Goal: Task Accomplishment & Management: Complete application form

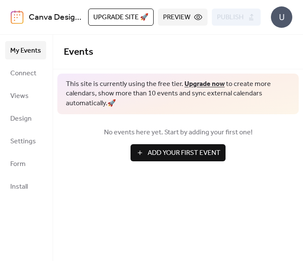
click at [284, 18] on div "U" at bounding box center [281, 16] width 21 height 21
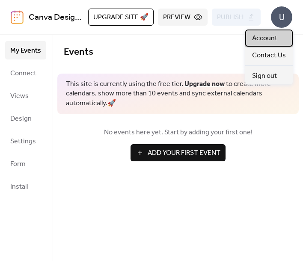
click at [272, 41] on span "Account" at bounding box center [264, 38] width 25 height 10
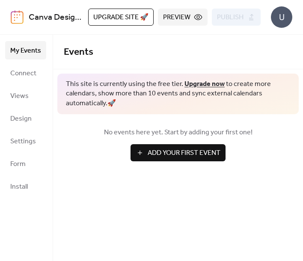
click at [202, 149] on span "Add Your First Event" at bounding box center [184, 153] width 73 height 10
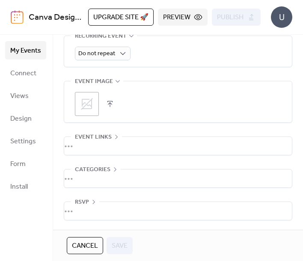
scroll to position [451, 0]
click at [109, 170] on div "•••" at bounding box center [178, 179] width 228 height 18
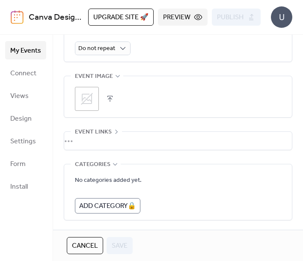
click at [109, 165] on div "•••" at bounding box center [178, 164] width 228 height 1
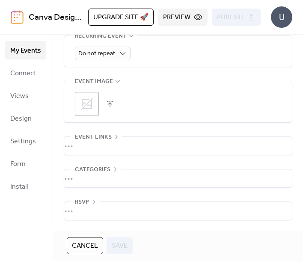
click at [111, 139] on div "•••" at bounding box center [178, 146] width 228 height 18
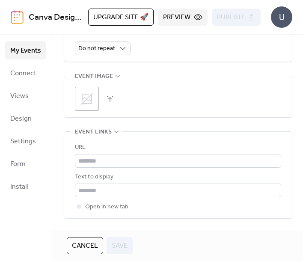
click at [113, 135] on icon at bounding box center [116, 131] width 7 height 7
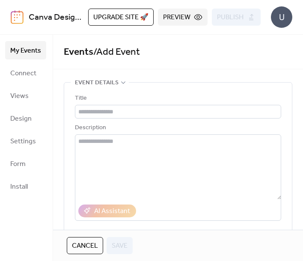
scroll to position [0, 0]
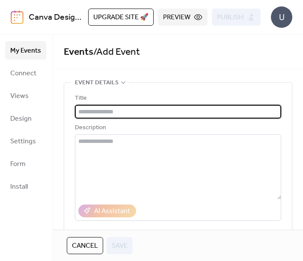
click at [107, 118] on input "text" at bounding box center [178, 112] width 206 height 14
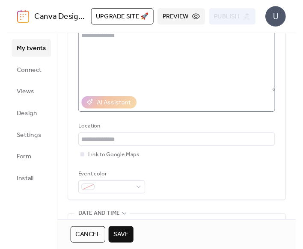
scroll to position [118, 0]
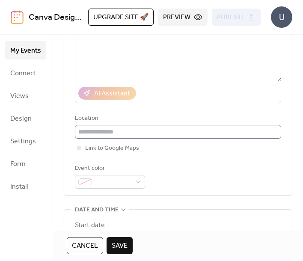
type input "**********"
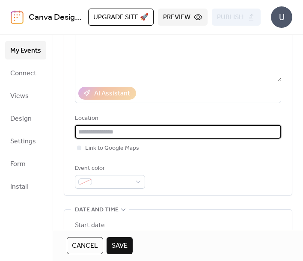
click at [106, 138] on input "text" at bounding box center [178, 132] width 206 height 14
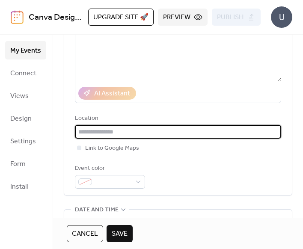
paste input "**********"
type input "**********"
click at [78, 149] on div at bounding box center [79, 148] width 4 height 4
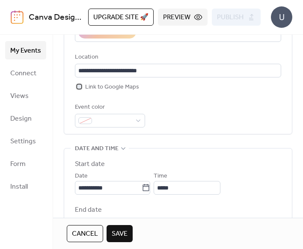
scroll to position [180, 0]
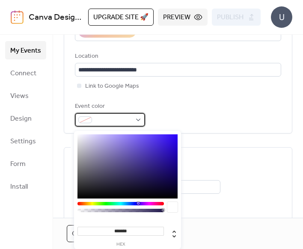
click at [134, 123] on div at bounding box center [110, 120] width 70 height 14
click at [160, 203] on div at bounding box center [121, 203] width 87 height 3
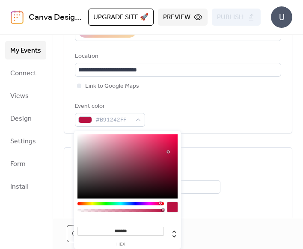
click at [168, 152] on div at bounding box center [128, 166] width 100 height 64
type input "*******"
click at [168, 145] on div at bounding box center [128, 166] width 100 height 64
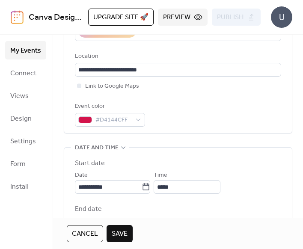
click at [186, 230] on div "Cancel Save" at bounding box center [178, 233] width 223 height 17
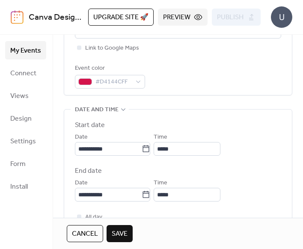
scroll to position [218, 0]
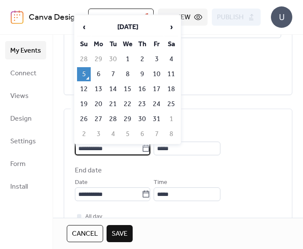
click at [93, 152] on input "**********" at bounding box center [108, 149] width 67 height 14
click at [89, 31] on span "‹" at bounding box center [84, 26] width 13 height 17
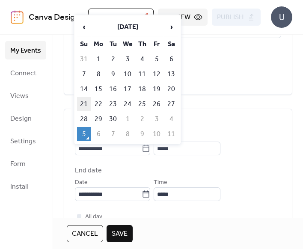
click at [84, 109] on td "21" at bounding box center [84, 104] width 14 height 14
type input "**********"
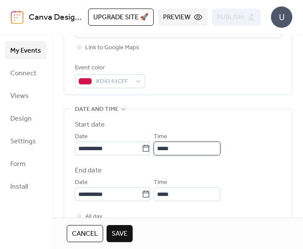
click at [183, 149] on input "*****" at bounding box center [187, 149] width 67 height 14
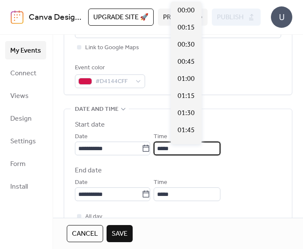
scroll to position [822, 0]
click at [179, 149] on input "*****" at bounding box center [187, 149] width 67 height 14
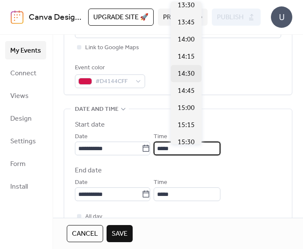
scroll to position [931, 0]
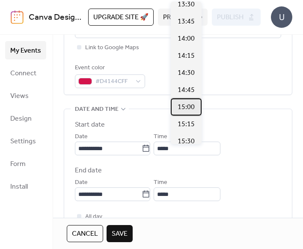
click at [177, 110] on div "15:00" at bounding box center [186, 107] width 31 height 17
type input "*****"
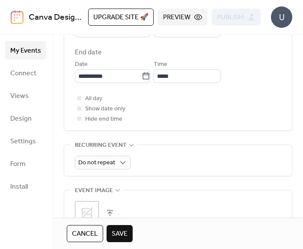
scroll to position [340, 0]
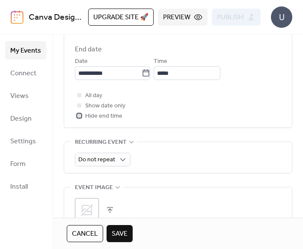
click at [79, 118] on div at bounding box center [79, 115] width 4 height 4
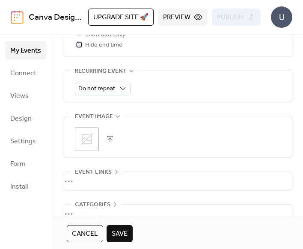
scroll to position [413, 0]
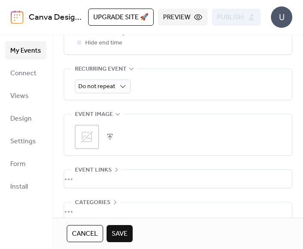
click at [93, 144] on icon at bounding box center [87, 137] width 14 height 14
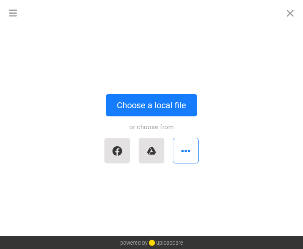
scroll to position [0, 0]
click at [194, 155] on button "button" at bounding box center [186, 151] width 26 height 26
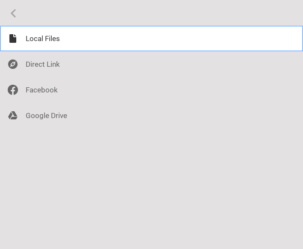
click at [200, 43] on div at bounding box center [151, 39] width 303 height 26
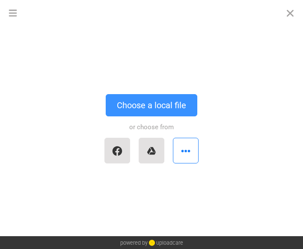
click at [172, 107] on button "Choose a local file" at bounding box center [152, 105] width 92 height 22
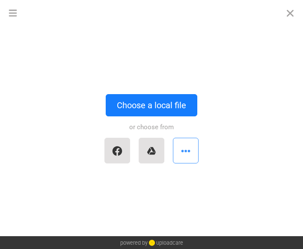
click at [178, 146] on button "button" at bounding box center [186, 151] width 26 height 26
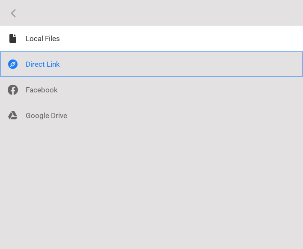
click at [157, 71] on div at bounding box center [151, 64] width 303 height 26
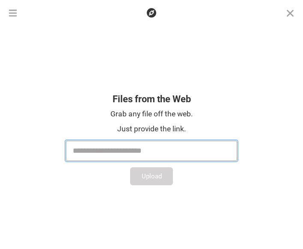
paste input "**********"
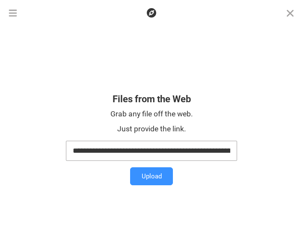
click at [158, 174] on button "Upload" at bounding box center [151, 176] width 43 height 18
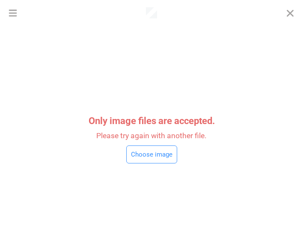
click at [164, 160] on button "Choose image" at bounding box center [151, 155] width 51 height 18
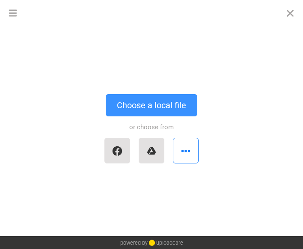
click at [154, 113] on button "Choose a local file" at bounding box center [152, 105] width 92 height 22
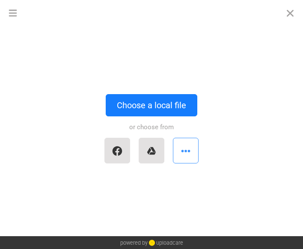
click at [181, 159] on button "button" at bounding box center [186, 151] width 26 height 26
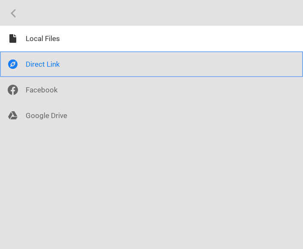
click at [142, 53] on div at bounding box center [151, 64] width 303 height 26
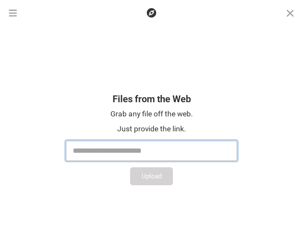
paste input "**********"
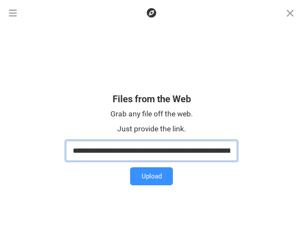
type input "**********"
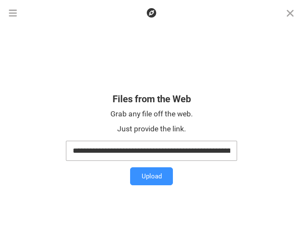
click at [162, 173] on button "Upload" at bounding box center [151, 176] width 43 height 18
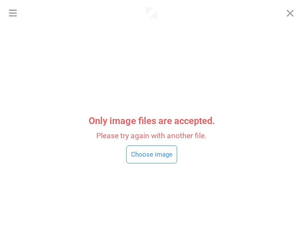
click at [158, 151] on button "Choose image" at bounding box center [151, 155] width 51 height 18
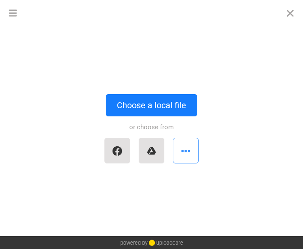
click at [182, 160] on button "button" at bounding box center [186, 151] width 26 height 26
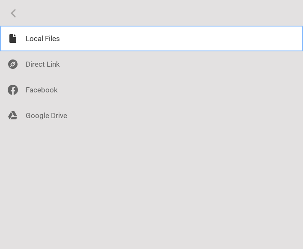
click at [91, 49] on div at bounding box center [151, 39] width 303 height 26
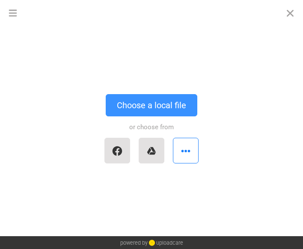
click at [150, 104] on button "Choose a local file" at bounding box center [152, 105] width 92 height 22
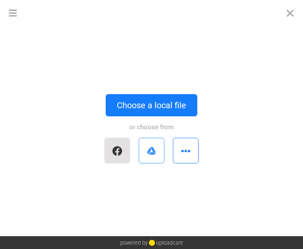
click at [146, 155] on button "button" at bounding box center [152, 151] width 26 height 26
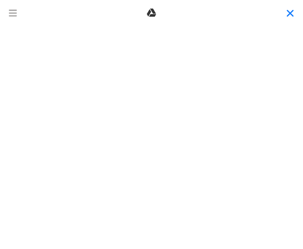
click at [289, 19] on button "Close" at bounding box center [291, 13] width 26 height 26
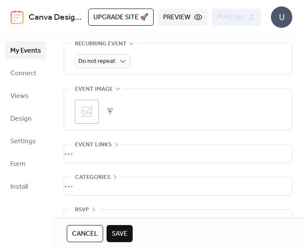
scroll to position [443, 0]
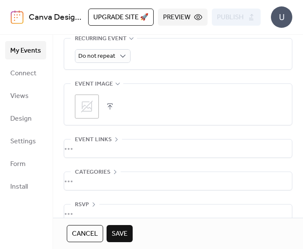
click at [108, 118] on div ";" at bounding box center [178, 107] width 206 height 24
click at [109, 113] on button "button" at bounding box center [110, 107] width 12 height 12
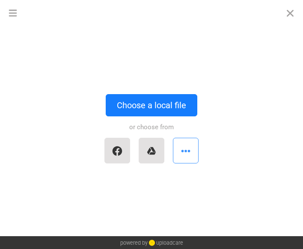
click at [185, 148] on button "button" at bounding box center [186, 151] width 26 height 26
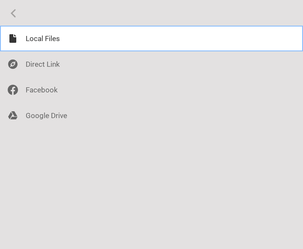
click at [140, 50] on div at bounding box center [151, 39] width 303 height 26
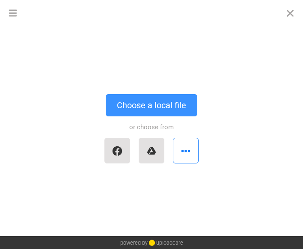
click at [151, 106] on button "Choose a local file" at bounding box center [152, 105] width 92 height 22
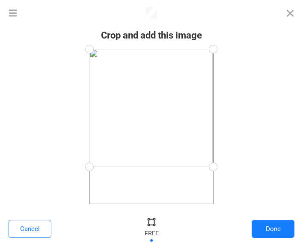
drag, startPoint x: 211, startPoint y: 200, endPoint x: 215, endPoint y: 165, distance: 35.4
click at [215, 166] on div at bounding box center [213, 167] width 19 height 19
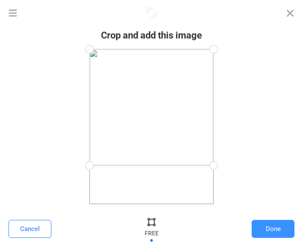
click at [261, 223] on button "Done" at bounding box center [273, 229] width 43 height 18
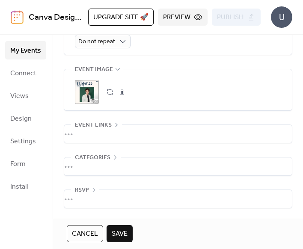
click at [112, 126] on div "•••" at bounding box center [178, 134] width 228 height 18
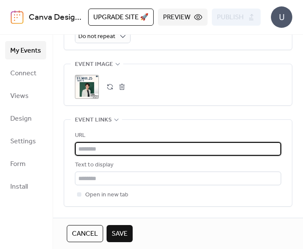
paste input "**********"
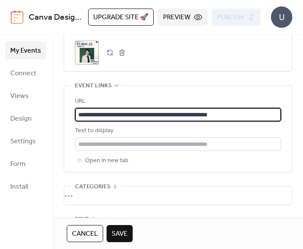
scroll to position [498, 0]
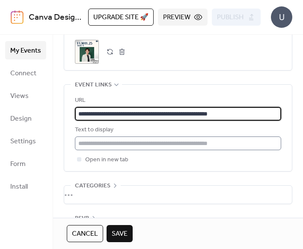
type input "**********"
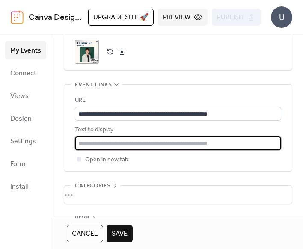
click at [111, 150] on input "text" at bounding box center [178, 144] width 206 height 14
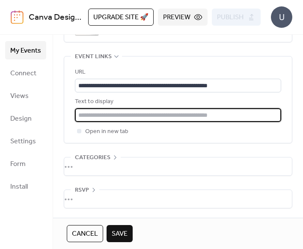
scroll to position [534, 0]
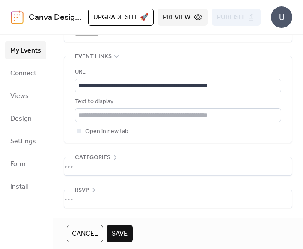
click at [91, 186] on div "RSVP" at bounding box center [85, 190] width 29 height 10
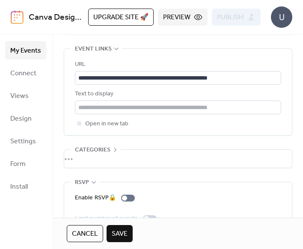
click at [119, 230] on span "Save" at bounding box center [120, 234] width 16 height 10
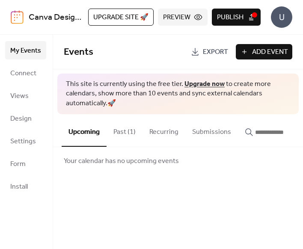
click at [190, 16] on span "Preview" at bounding box center [176, 17] width 27 height 10
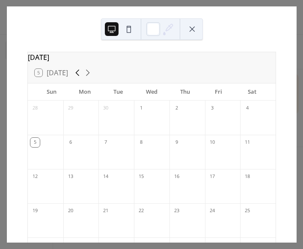
click at [77, 78] on icon at bounding box center [77, 73] width 10 height 10
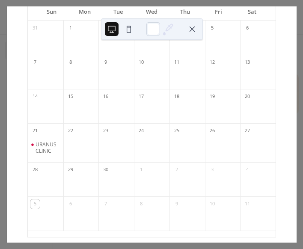
scroll to position [87, 0]
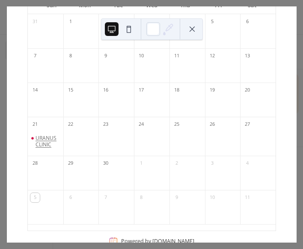
click at [57, 143] on div "URANUS CLINIC" at bounding box center [48, 141] width 24 height 13
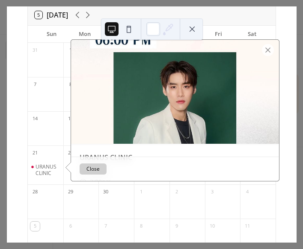
scroll to position [55, 0]
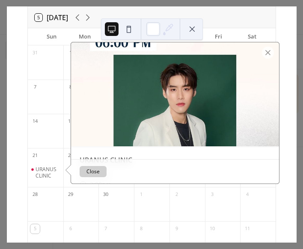
click at [60, 114] on div "7" at bounding box center [46, 97] width 36 height 34
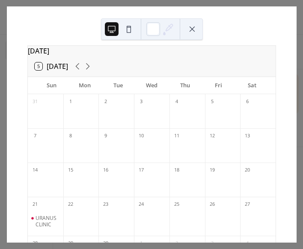
scroll to position [15, 0]
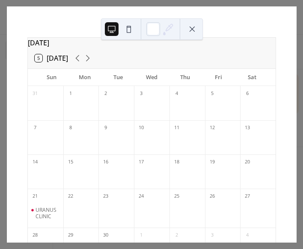
click at [144, 33] on div at bounding box center [152, 28] width 102 height 21
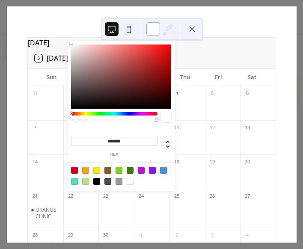
click at [155, 27] on div at bounding box center [153, 29] width 14 height 14
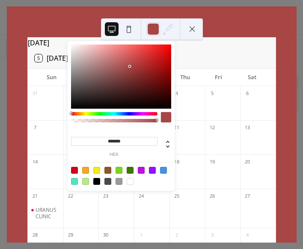
click at [130, 66] on div at bounding box center [121, 77] width 100 height 64
click at [119, 86] on div at bounding box center [121, 77] width 100 height 64
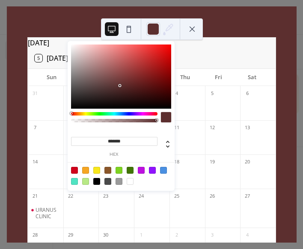
click at [119, 110] on div "******* hex" at bounding box center [121, 117] width 107 height 152
click at [115, 112] on div "******* hex" at bounding box center [121, 117] width 107 height 152
click at [112, 112] on div "******* hex" at bounding box center [121, 117] width 107 height 152
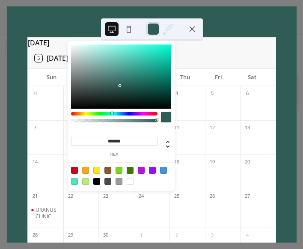
click at [112, 113] on div at bounding box center [114, 113] width 87 height 3
click at [110, 112] on div "******* hex" at bounding box center [121, 117] width 107 height 152
click at [114, 112] on div "******* hex" at bounding box center [121, 117] width 107 height 152
click at [120, 112] on div "******* hex" at bounding box center [121, 117] width 107 height 152
click at [116, 110] on div "******* hex" at bounding box center [121, 117] width 107 height 152
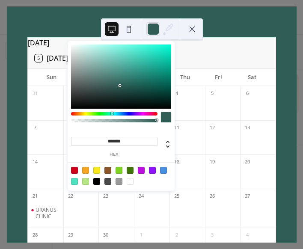
click at [116, 110] on div "******* hex" at bounding box center [121, 117] width 107 height 152
drag, startPoint x: 113, startPoint y: 111, endPoint x: 119, endPoint y: 114, distance: 6.1
click at [119, 114] on div "******* hex" at bounding box center [121, 117] width 107 height 152
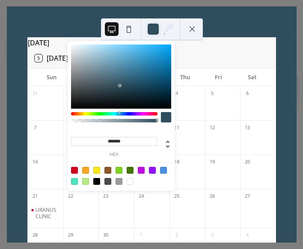
click at [119, 114] on div at bounding box center [114, 113] width 87 height 3
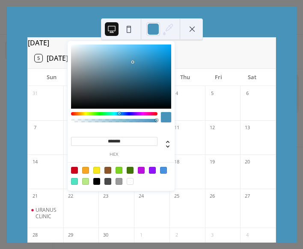
click at [133, 62] on div at bounding box center [121, 77] width 100 height 64
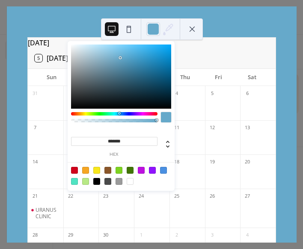
click at [121, 58] on div at bounding box center [121, 77] width 100 height 64
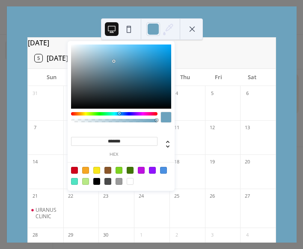
click at [114, 61] on div at bounding box center [121, 77] width 100 height 64
type input "*******"
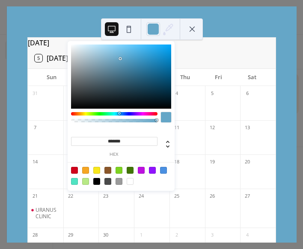
click at [120, 59] on div at bounding box center [121, 77] width 100 height 64
click at [126, 26] on button at bounding box center [129, 29] width 14 height 14
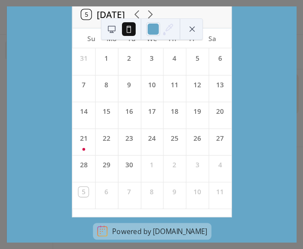
scroll to position [0, 0]
click at [87, 153] on div "21" at bounding box center [83, 141] width 23 height 27
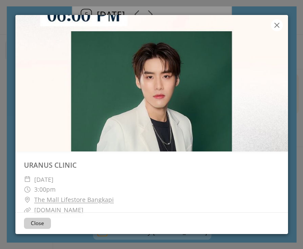
click at [276, 27] on icon at bounding box center [277, 25] width 5 height 5
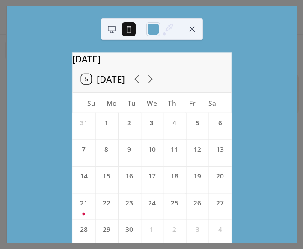
click at [114, 28] on button at bounding box center [112, 29] width 14 height 14
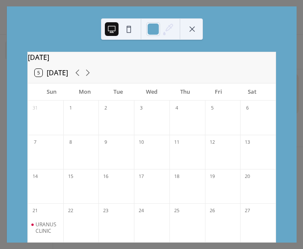
click at [207, 28] on div "[DATE] 5 [DATE] Sun Mon Tue Wed Thu Fri Sat 31 1 2 3 4 5 6 7 8 9 10 11 12 13 14…" at bounding box center [152, 124] width 290 height 236
click at [191, 30] on button at bounding box center [192, 29] width 14 height 14
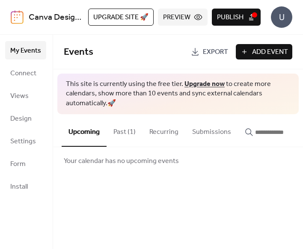
click at [202, 16] on button "Preview" at bounding box center [183, 17] width 50 height 17
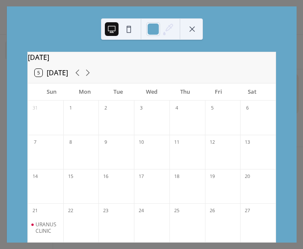
click at [193, 26] on button at bounding box center [192, 29] width 14 height 14
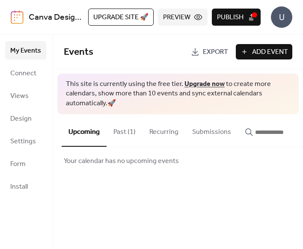
click at [236, 12] on span "Publish" at bounding box center [230, 17] width 27 height 10
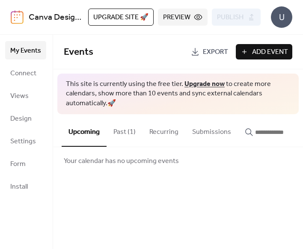
click at [132, 128] on button "Past (1)" at bounding box center [125, 130] width 36 height 32
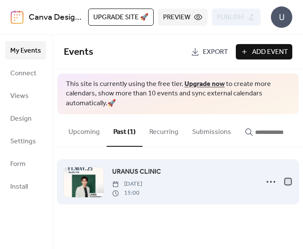
click at [288, 185] on div at bounding box center [288, 182] width 6 height 6
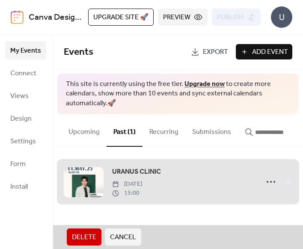
click at [288, 186] on span "URANUS CLINIC [DATE] 15:00" at bounding box center [178, 182] width 229 height 52
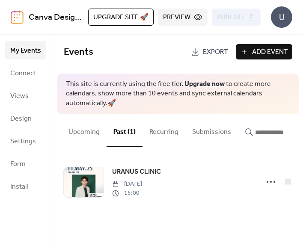
click at [220, 52] on span "Export" at bounding box center [215, 52] width 25 height 10
click at [194, 21] on button "Preview" at bounding box center [183, 17] width 50 height 17
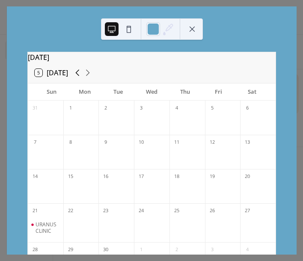
click at [79, 75] on icon at bounding box center [77, 73] width 10 height 10
click at [89, 76] on icon at bounding box center [88, 73] width 4 height 6
click at [89, 78] on icon at bounding box center [88, 73] width 10 height 10
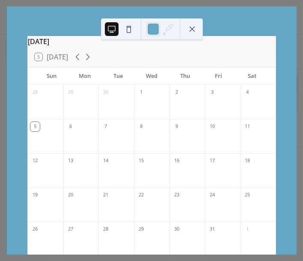
scroll to position [15, 0]
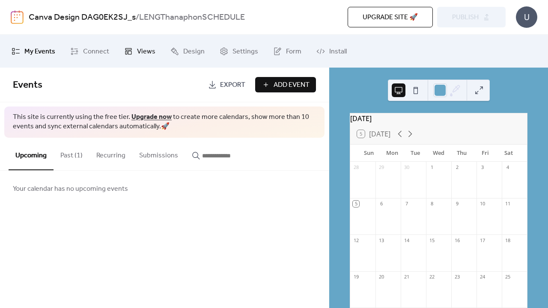
click at [142, 51] on span "Views" at bounding box center [146, 51] width 18 height 13
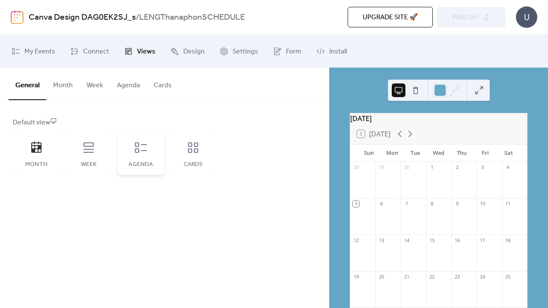
click at [137, 148] on icon at bounding box center [141, 148] width 14 height 14
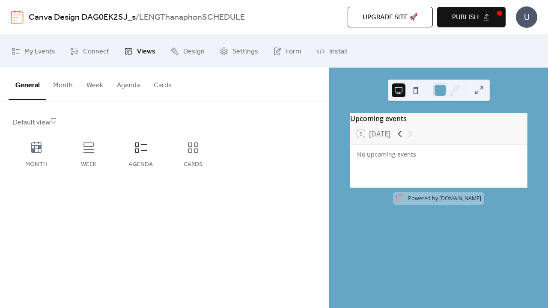
click at [303, 139] on icon at bounding box center [400, 134] width 10 height 10
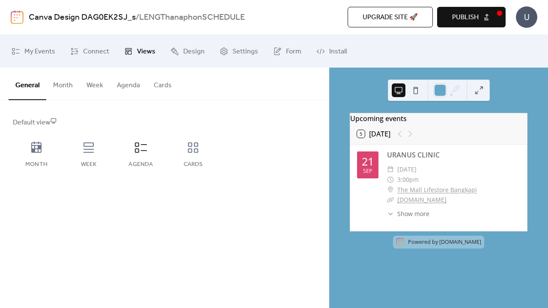
click at [303, 136] on div at bounding box center [405, 134] width 21 height 10
click at [303, 138] on div at bounding box center [405, 134] width 21 height 10
click at [204, 158] on div "Cards" at bounding box center [193, 153] width 47 height 43
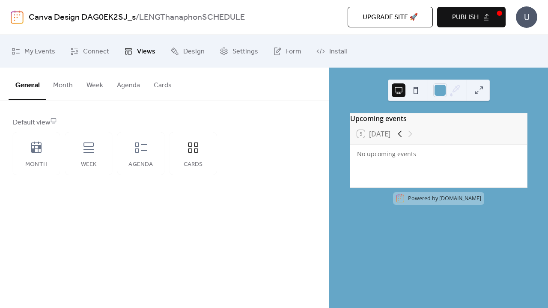
click at [303, 138] on icon at bounding box center [400, 134] width 10 height 10
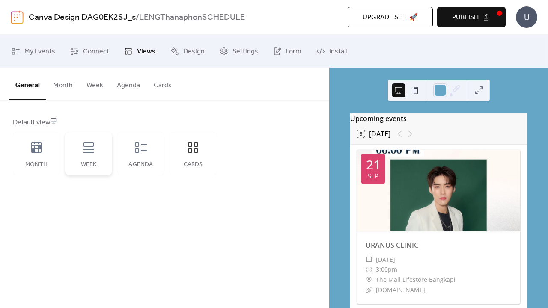
click at [75, 147] on div "Week" at bounding box center [88, 153] width 47 height 43
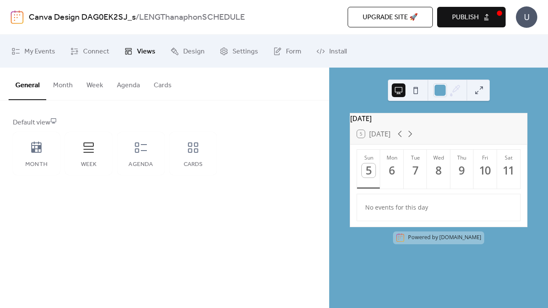
click at [303, 141] on div "5 Today" at bounding box center [438, 134] width 177 height 21
click at [303, 138] on icon at bounding box center [400, 134] width 10 height 10
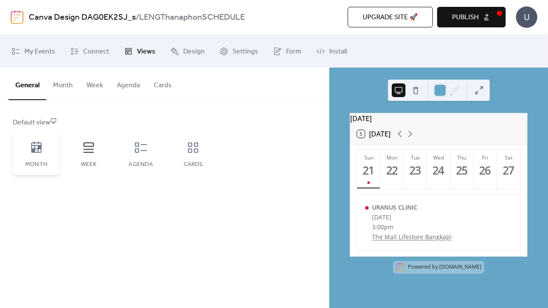
click at [42, 138] on div "Month" at bounding box center [36, 153] width 47 height 43
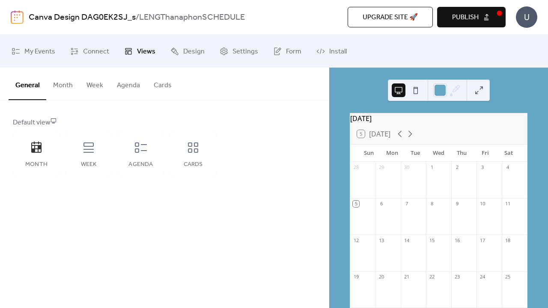
click at [61, 84] on button "Month" at bounding box center [62, 84] width 33 height 32
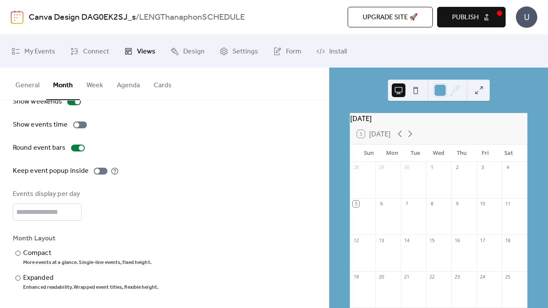
scroll to position [57, 0]
click at [74, 211] on input "*" at bounding box center [47, 212] width 69 height 17
click at [73, 208] on input "*" at bounding box center [47, 212] width 69 height 17
type input "*"
click at [73, 211] on input "*" at bounding box center [47, 212] width 69 height 17
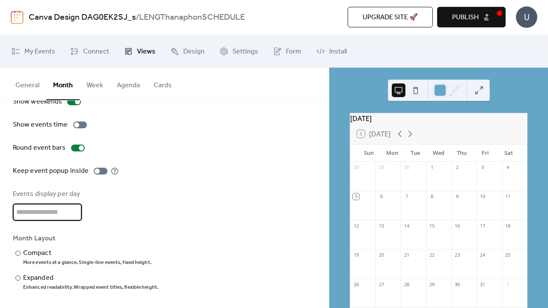
scroll to position [0, 0]
click at [86, 81] on button "Week" at bounding box center [95, 84] width 30 height 32
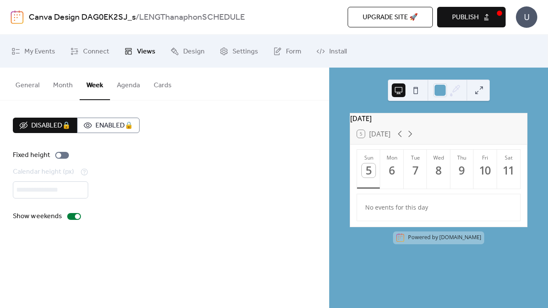
click at [123, 91] on button "Agenda" at bounding box center [128, 84] width 37 height 32
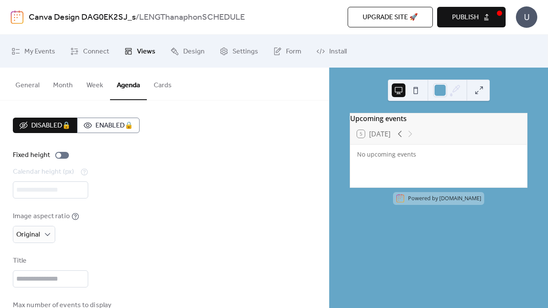
click at [152, 91] on button "Cards" at bounding box center [163, 84] width 32 height 32
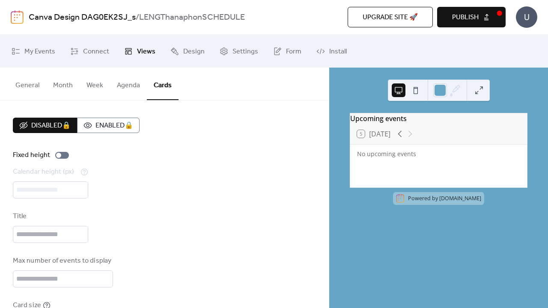
click at [43, 89] on button "General" at bounding box center [28, 84] width 38 height 32
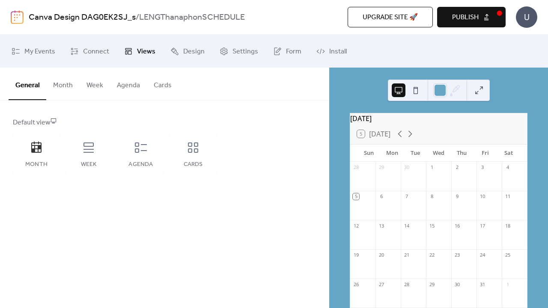
click at [64, 90] on button "Month" at bounding box center [62, 84] width 33 height 32
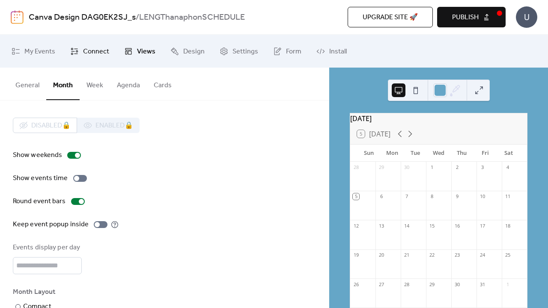
click at [82, 56] on link "Connect" at bounding box center [90, 51] width 52 height 26
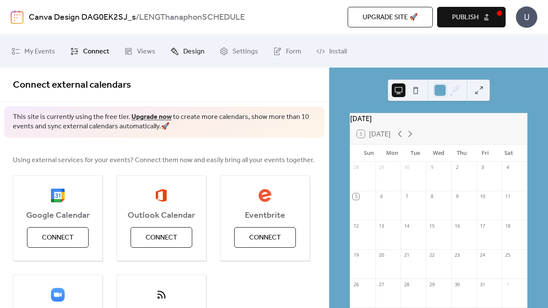
click at [188, 49] on span "Design" at bounding box center [193, 51] width 21 height 13
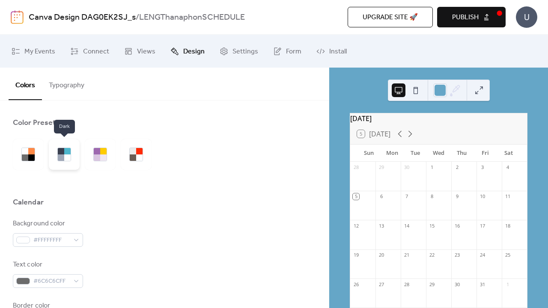
click at [60, 165] on div at bounding box center [64, 154] width 31 height 31
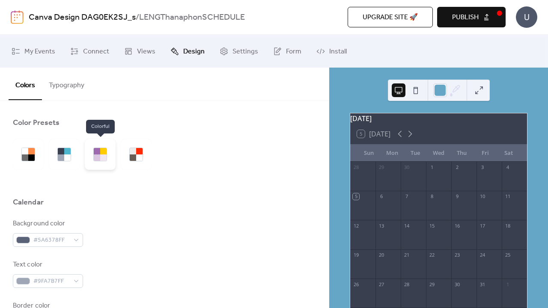
click at [103, 166] on div at bounding box center [100, 154] width 31 height 31
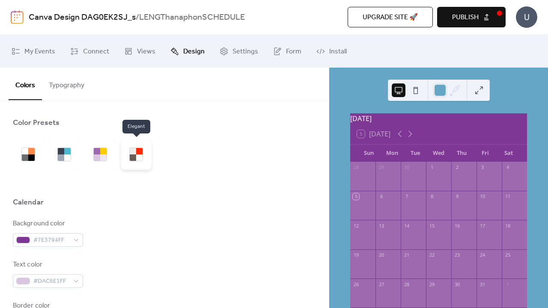
click at [123, 154] on div at bounding box center [136, 154] width 31 height 31
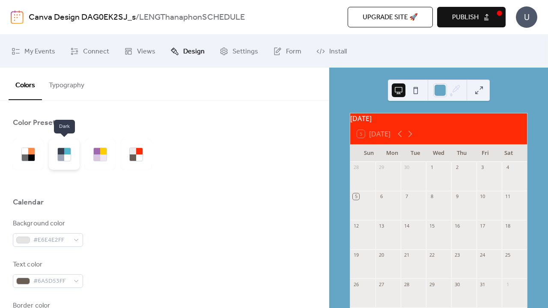
click at [57, 163] on div at bounding box center [64, 154] width 31 height 31
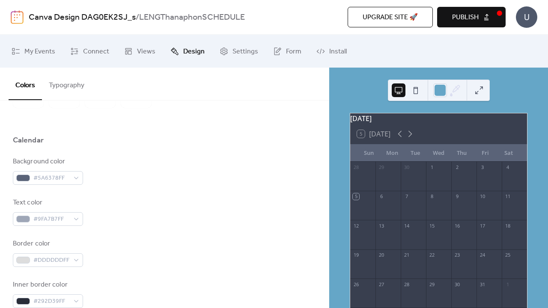
scroll to position [63, 0]
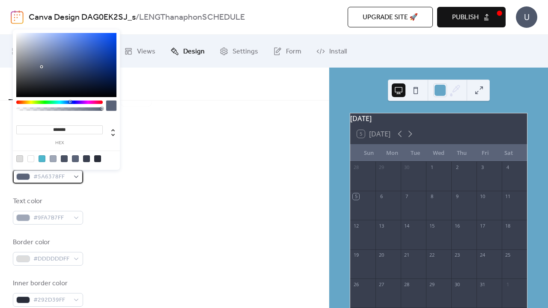
click at [77, 177] on div "#5A6378FF" at bounding box center [48, 177] width 70 height 14
type input "*******"
click at [100, 101] on div at bounding box center [59, 102] width 87 height 3
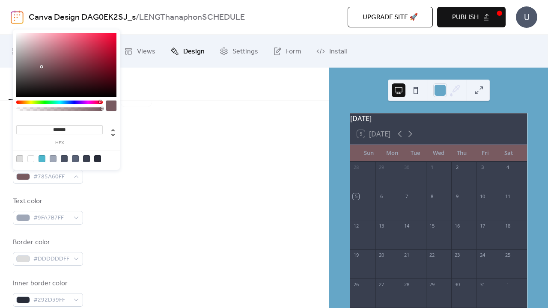
click at [149, 128] on div at bounding box center [164, 120] width 303 height 27
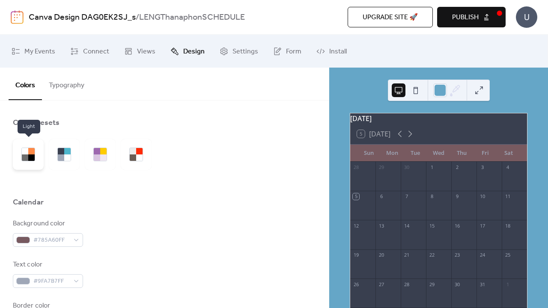
scroll to position [0, 0]
click at [24, 144] on div at bounding box center [28, 154] width 31 height 31
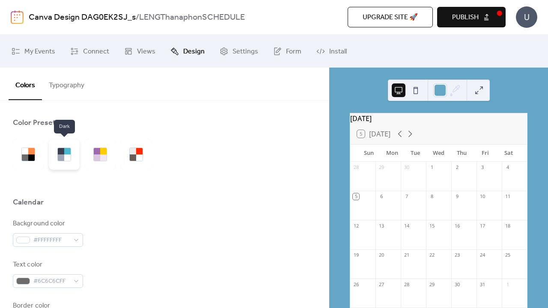
click at [60, 155] on div at bounding box center [61, 158] width 6 height 6
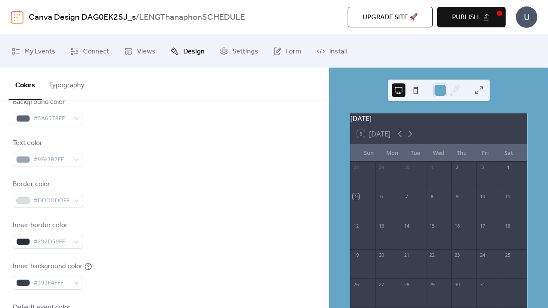
scroll to position [146, 0]
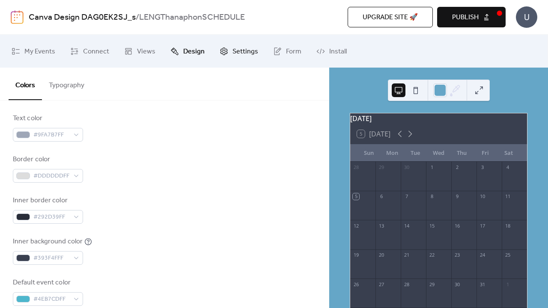
click at [238, 47] on span "Settings" at bounding box center [246, 51] width 26 height 13
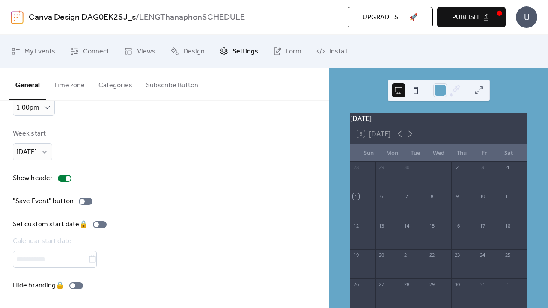
scroll to position [81, 0]
click at [77, 200] on label ""Save Event" button" at bounding box center [54, 202] width 83 height 10
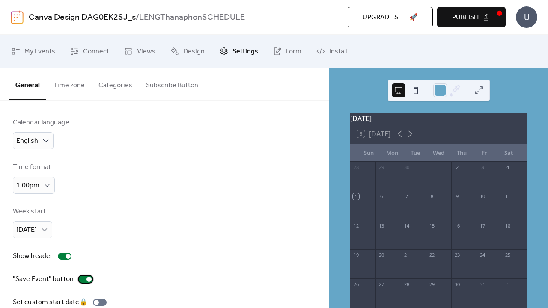
scroll to position [0, 0]
click at [181, 84] on button "Subscribe Button" at bounding box center [172, 84] width 66 height 32
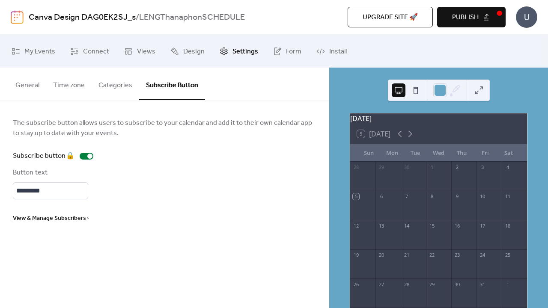
click at [123, 87] on button "Categories" at bounding box center [116, 84] width 48 height 32
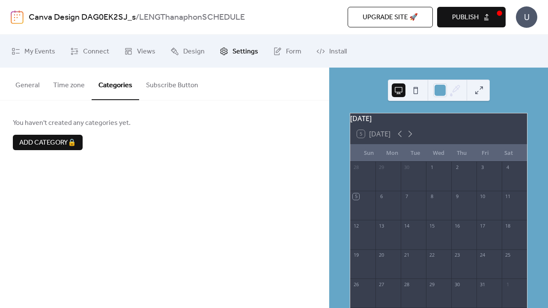
click at [69, 78] on button "Time zone" at bounding box center [68, 84] width 45 height 32
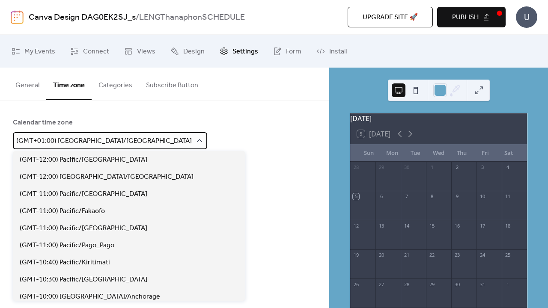
click at [102, 140] on div "(GMT+01:00) Europe/Madrid" at bounding box center [110, 140] width 194 height 17
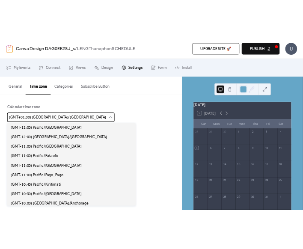
scroll to position [2056, 0]
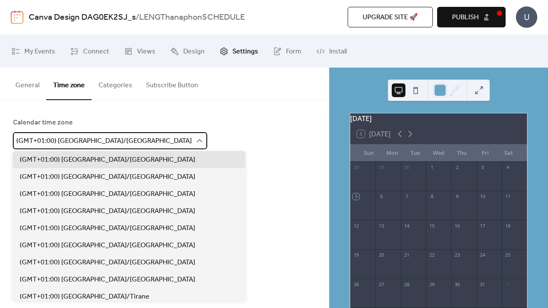
click at [195, 140] on icon at bounding box center [199, 141] width 9 height 9
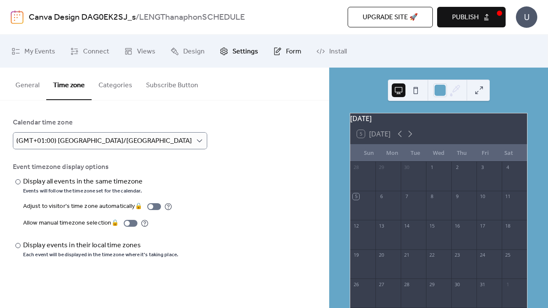
click at [296, 60] on link "Form" at bounding box center [287, 51] width 41 height 26
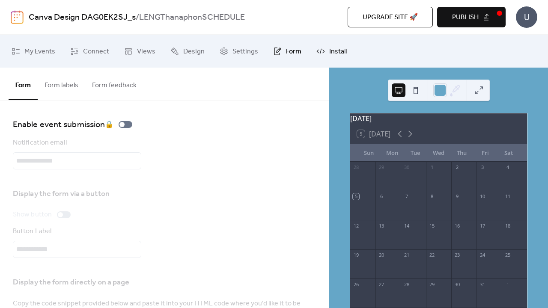
click at [303, 51] on span "Install" at bounding box center [338, 51] width 18 height 13
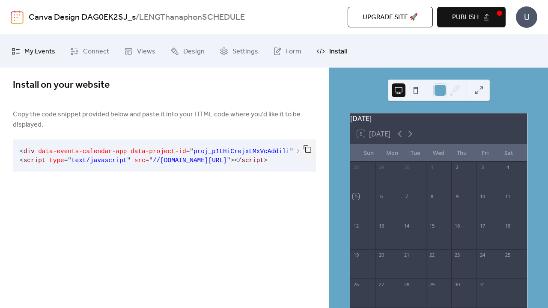
click at [52, 50] on span "My Events" at bounding box center [39, 51] width 31 height 13
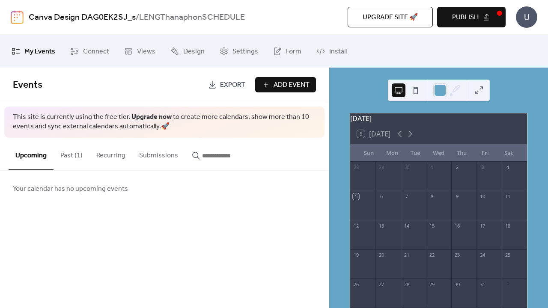
click at [78, 155] on button "Past (1)" at bounding box center [72, 154] width 36 height 32
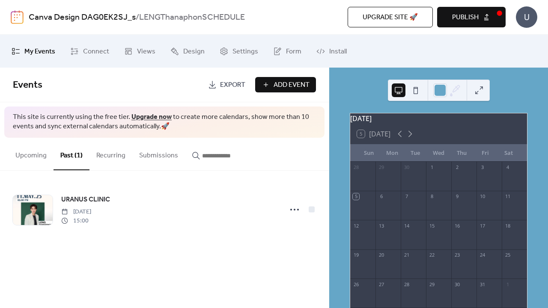
click at [111, 155] on button "Recurring" at bounding box center [111, 154] width 43 height 32
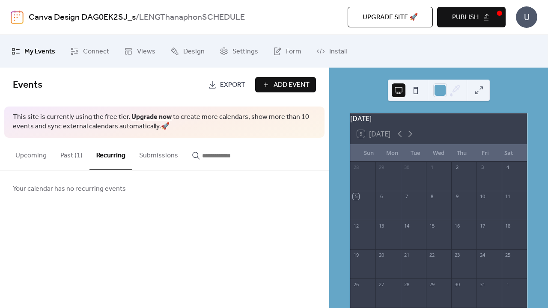
click at [137, 158] on button "Submissions" at bounding box center [158, 154] width 53 height 32
click at [303, 21] on button "Publish" at bounding box center [471, 17] width 69 height 21
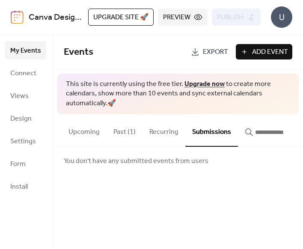
click at [258, 53] on span "Add Event" at bounding box center [270, 52] width 36 height 10
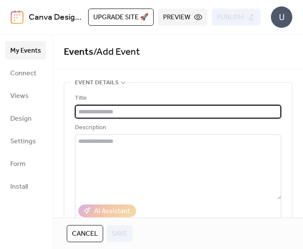
click at [155, 109] on input "text" at bounding box center [178, 112] width 206 height 14
paste input "**********"
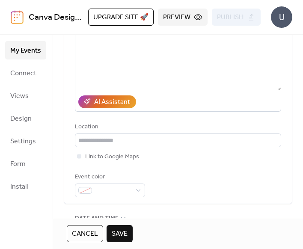
scroll to position [111, 0]
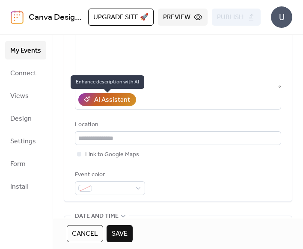
type input "**********"
click at [120, 103] on div "AI Assistant" at bounding box center [112, 100] width 36 height 10
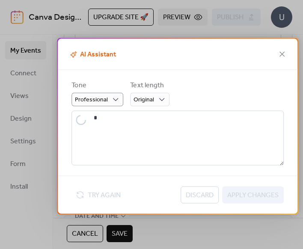
scroll to position [-1, 0]
type textarea "**********"
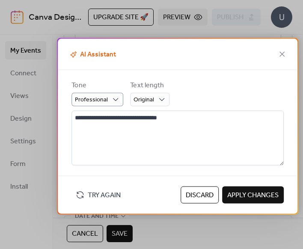
scroll to position [0, 0]
click at [192, 191] on span "Discard" at bounding box center [200, 196] width 28 height 10
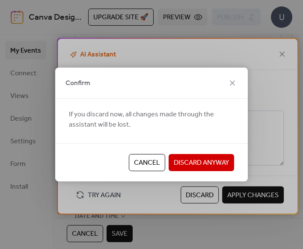
click at [194, 162] on span "Discard Anyway" at bounding box center [201, 163] width 55 height 10
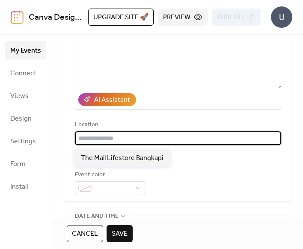
paste input "**********"
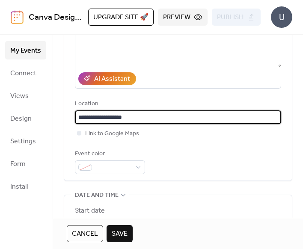
scroll to position [143, 0]
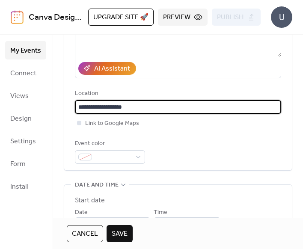
type input "**********"
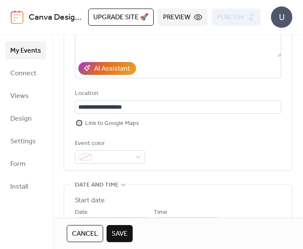
click at [76, 127] on div at bounding box center [79, 123] width 9 height 9
click at [137, 159] on div at bounding box center [110, 157] width 70 height 14
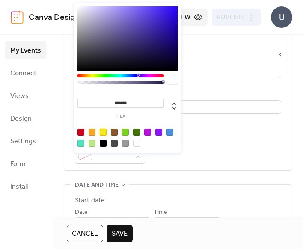
click at [102, 132] on div at bounding box center [103, 132] width 7 height 7
type input "*******"
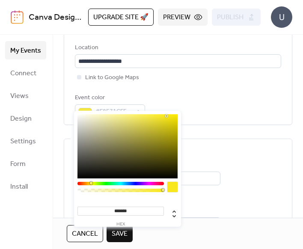
scroll to position [210, 0]
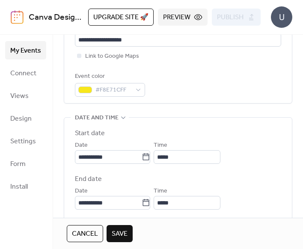
click at [209, 180] on label "End date" at bounding box center [178, 179] width 206 height 10
click at [96, 164] on input "**********" at bounding box center [108, 157] width 67 height 14
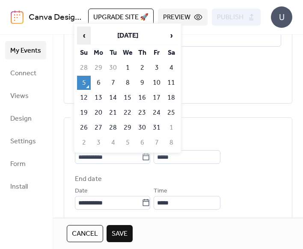
click at [85, 39] on span "‹" at bounding box center [84, 35] width 13 height 17
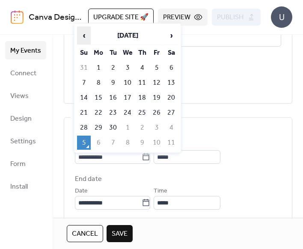
click at [85, 39] on span "‹" at bounding box center [84, 35] width 13 height 17
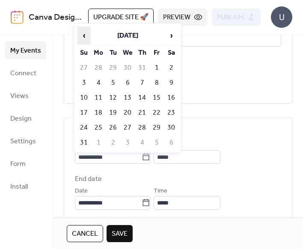
click at [85, 39] on span "‹" at bounding box center [84, 35] width 13 height 17
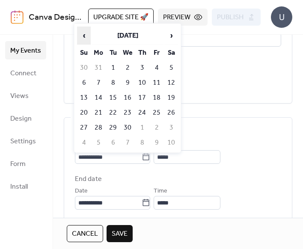
click at [85, 39] on span "‹" at bounding box center [84, 35] width 13 height 17
click at [85, 38] on span "‹" at bounding box center [84, 35] width 13 height 17
click at [84, 111] on td "19" at bounding box center [84, 113] width 14 height 14
type input "**********"
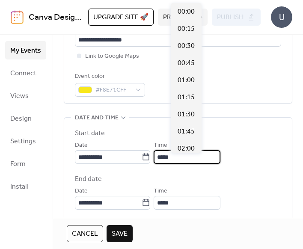
click at [185, 162] on input "*****" at bounding box center [187, 157] width 67 height 14
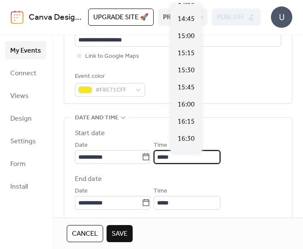
scroll to position [1009, 0]
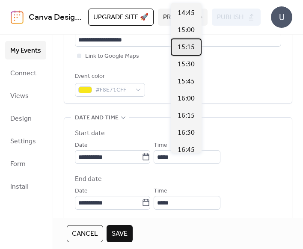
click at [181, 54] on div "15:15" at bounding box center [186, 47] width 31 height 17
type input "*****"
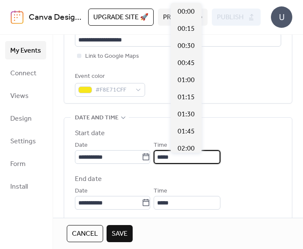
click at [188, 155] on input "*****" at bounding box center [187, 157] width 67 height 14
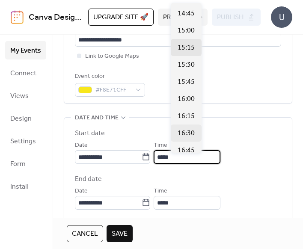
scroll to position [1003, 0]
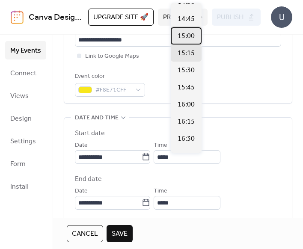
click at [188, 40] on span "15:00" at bounding box center [186, 36] width 17 height 10
type input "*****"
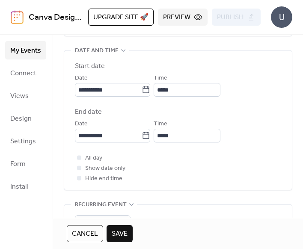
scroll to position [277, 0]
click at [78, 181] on div at bounding box center [79, 178] width 4 height 4
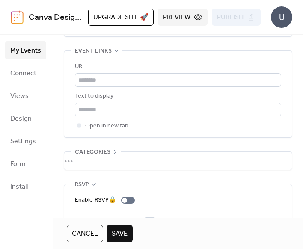
scroll to position [543, 0]
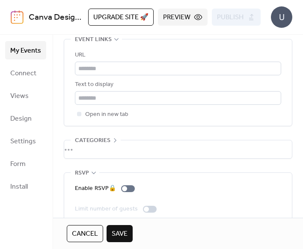
click at [81, 151] on div "•••" at bounding box center [178, 149] width 228 height 18
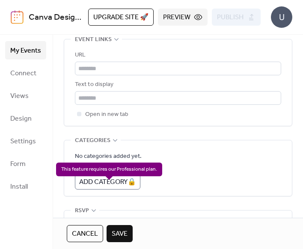
click at [95, 187] on div "Add Category 🔒" at bounding box center [108, 181] width 66 height 15
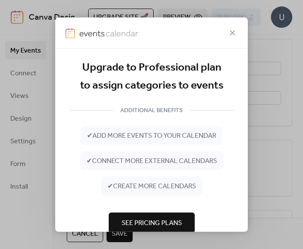
click at [51, 190] on div "Upgrade to Professional plan to assign categories to events ADDITIONAL BENEFITS…" at bounding box center [151, 124] width 303 height 249
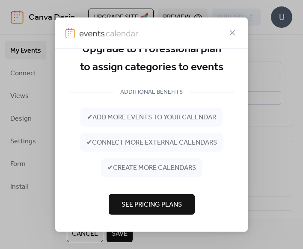
scroll to position [36, 0]
click at [129, 203] on span "See Pricing Plans" at bounding box center [152, 205] width 60 height 10
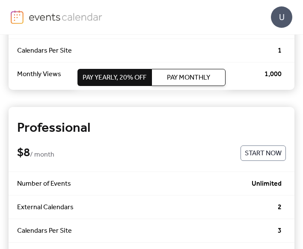
scroll to position [193, 0]
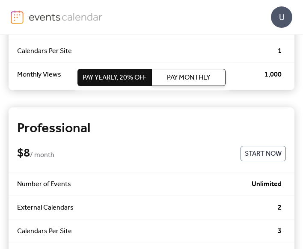
click at [195, 77] on span "Pay Monthly" at bounding box center [188, 78] width 43 height 10
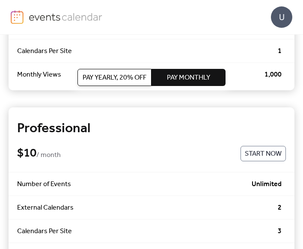
click at [139, 78] on span "Pay Yearly, 20% off" at bounding box center [115, 78] width 64 height 10
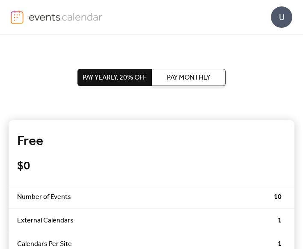
scroll to position [0, 0]
click at [165, 192] on span "Number of Events" at bounding box center [145, 197] width 257 height 10
click at [156, 140] on div "Free" at bounding box center [151, 141] width 269 height 17
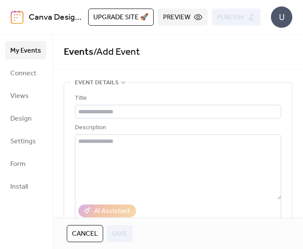
click at [155, 21] on div "Upgrade site 🚀 Preview Publish" at bounding box center [174, 17] width 173 height 17
click at [163, 18] on span "Preview" at bounding box center [176, 17] width 27 height 10
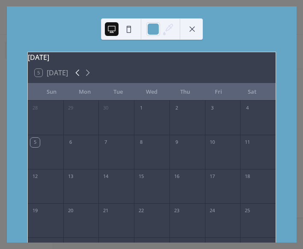
click at [82, 78] on icon at bounding box center [77, 73] width 10 height 10
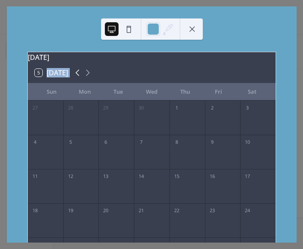
click at [82, 78] on icon at bounding box center [77, 73] width 10 height 10
click at [189, 33] on button at bounding box center [192, 29] width 14 height 14
